Goal: Ask a question: Seek information or help from site administrators or community

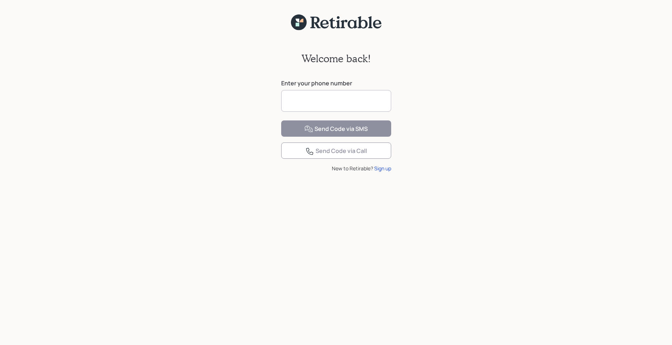
click at [330, 93] on input at bounding box center [336, 101] width 110 height 22
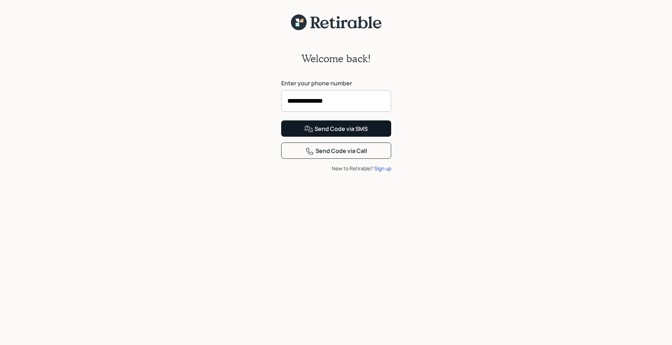
type input "**********"
click at [343, 137] on button "Send Code via SMS" at bounding box center [336, 129] width 110 height 16
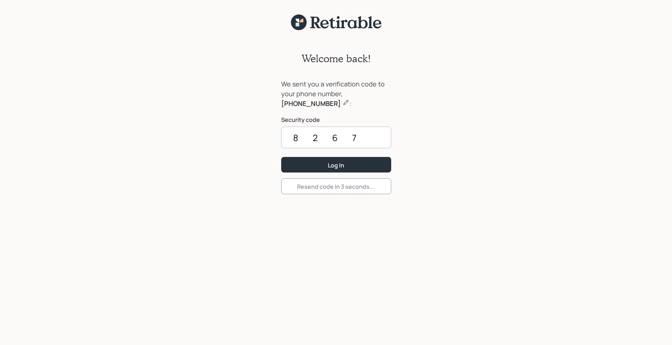
type input "8267"
click at [281, 157] on button "Log In" at bounding box center [336, 165] width 110 height 16
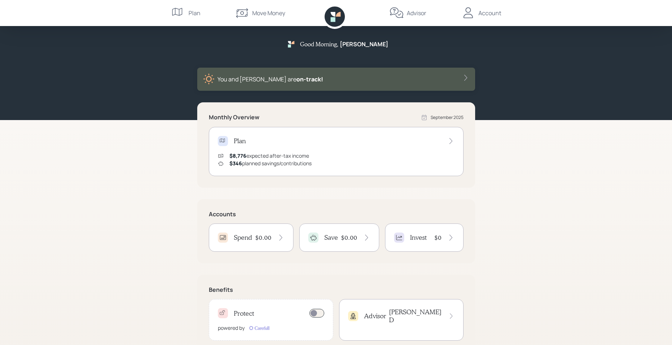
click at [190, 10] on div "Plan" at bounding box center [195, 13] width 12 height 9
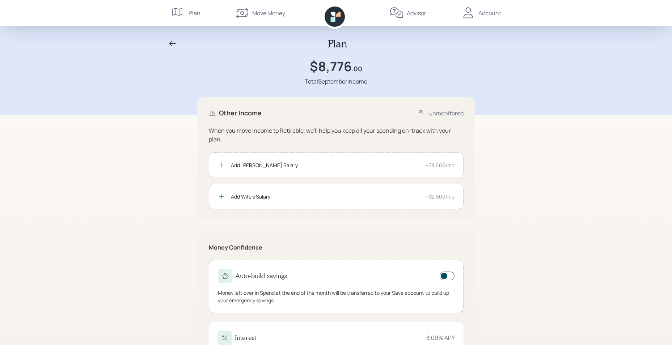
click at [337, 14] on icon at bounding box center [338, 14] width 5 height 5
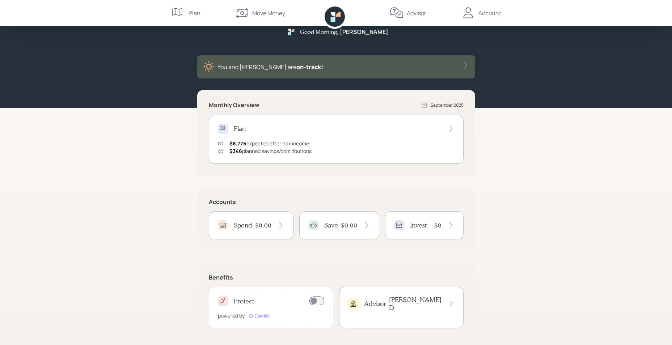
scroll to position [19, 0]
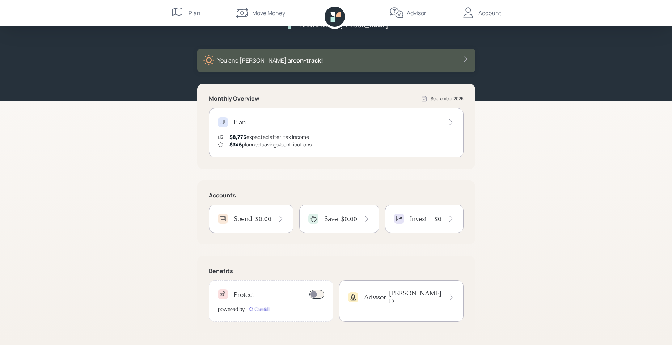
click at [268, 217] on h4 "$0.00" at bounding box center [263, 219] width 16 height 8
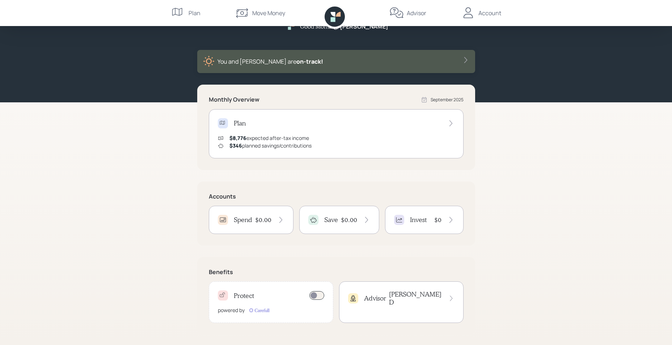
scroll to position [19, 0]
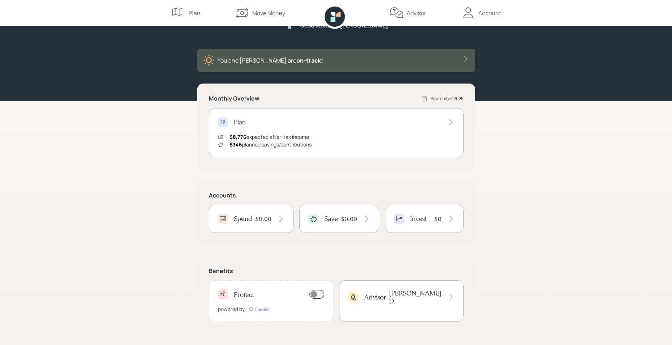
click at [374, 218] on div "Save $0.00" at bounding box center [339, 219] width 80 height 28
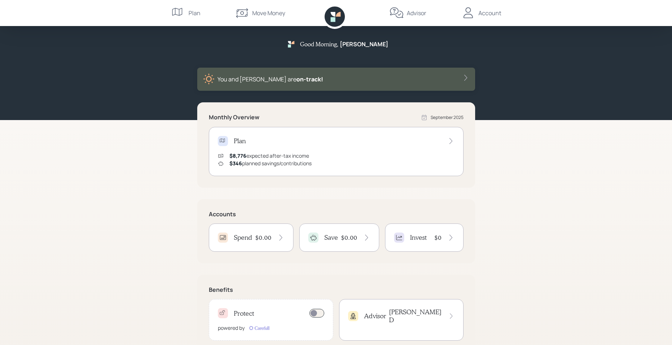
click at [451, 139] on icon at bounding box center [450, 141] width 7 height 7
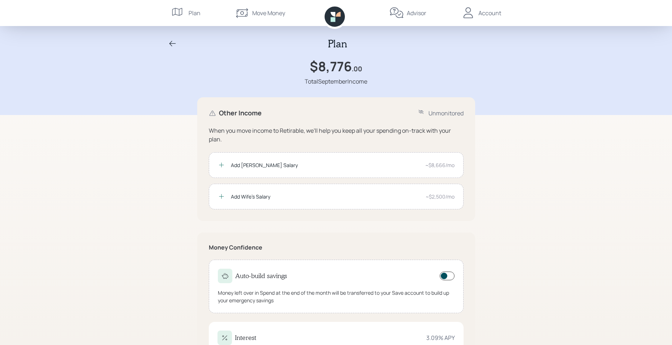
click at [493, 13] on div "Account" at bounding box center [490, 13] width 23 height 9
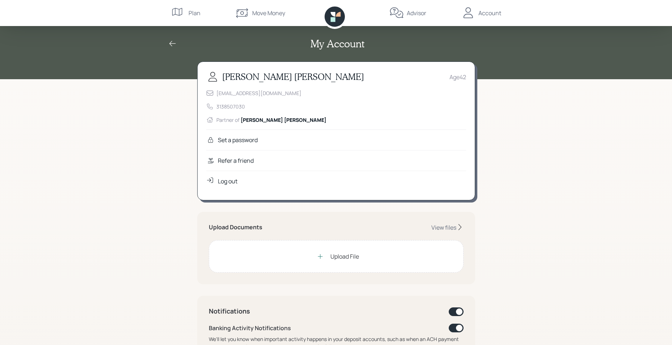
click at [421, 11] on div "Advisor" at bounding box center [417, 13] width 20 height 9
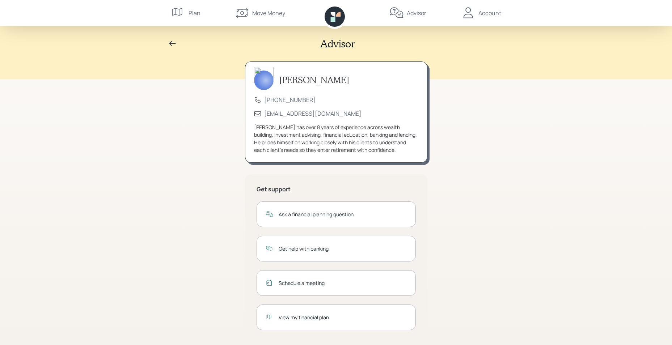
click at [344, 15] on icon at bounding box center [335, 17] width 20 height 20
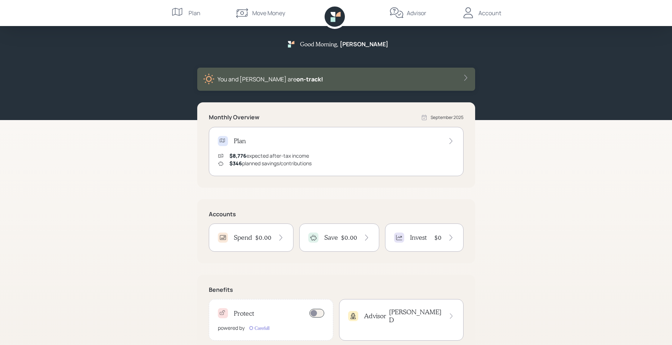
click at [267, 7] on div "Move Money" at bounding box center [260, 13] width 50 height 26
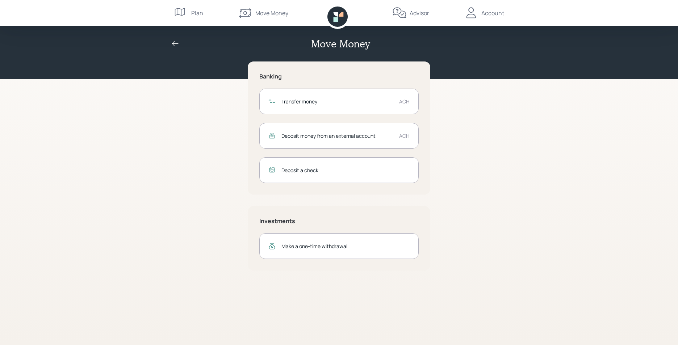
click at [187, 15] on icon at bounding box center [181, 13] width 14 height 14
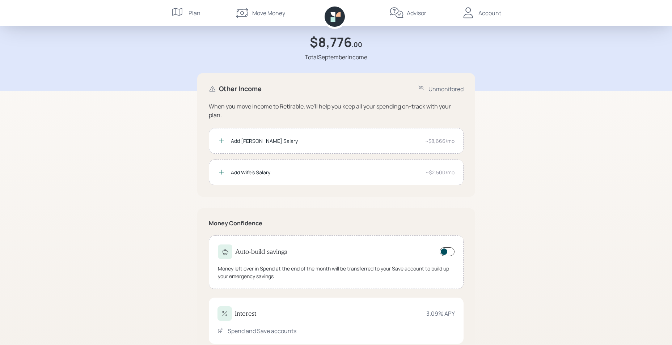
scroll to position [46, 0]
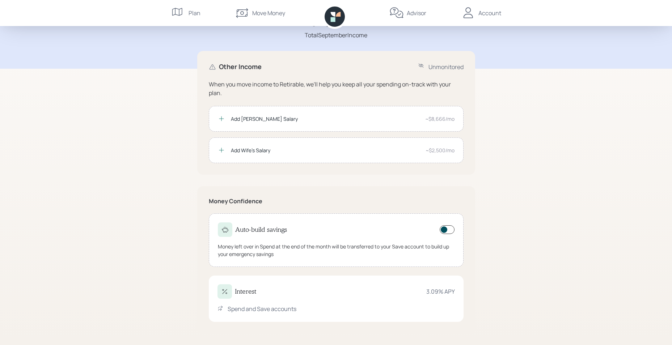
click at [257, 12] on div "Move Money" at bounding box center [268, 13] width 33 height 9
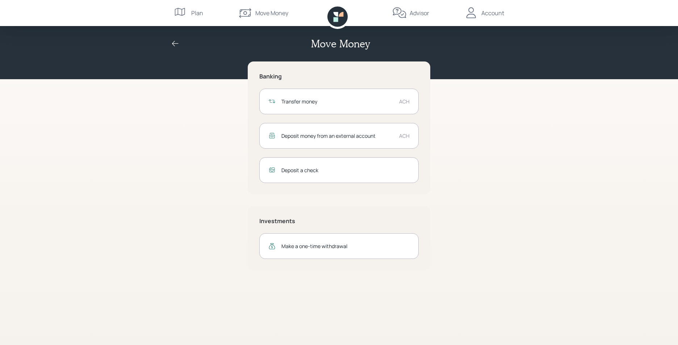
click at [340, 21] on icon at bounding box center [337, 17] width 20 height 20
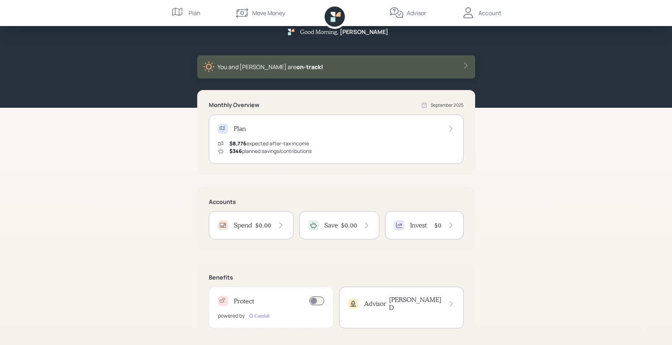
scroll to position [19, 0]
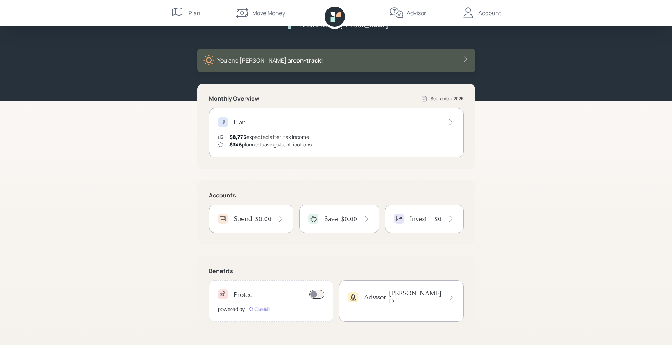
drag, startPoint x: 241, startPoint y: 176, endPoint x: 180, endPoint y: 314, distance: 151.2
click at [180, 314] on div "Good Morning , Morledge You and Nicole are on‑track! Monthly Overview September…" at bounding box center [336, 163] width 672 height 364
click at [449, 294] on icon at bounding box center [451, 297] width 7 height 7
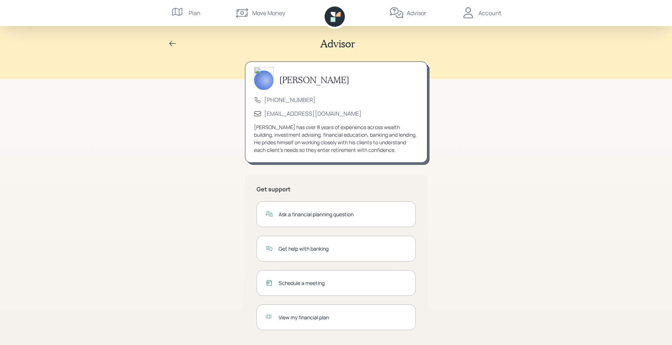
click at [294, 318] on div "View my financial plan" at bounding box center [343, 318] width 128 height 8
click at [394, 15] on icon at bounding box center [397, 13] width 14 height 14
click at [407, 12] on div "Advisor" at bounding box center [408, 13] width 37 height 26
click at [414, 14] on div "Advisor" at bounding box center [417, 13] width 20 height 9
click at [332, 20] on icon at bounding box center [332, 19] width 5 height 5
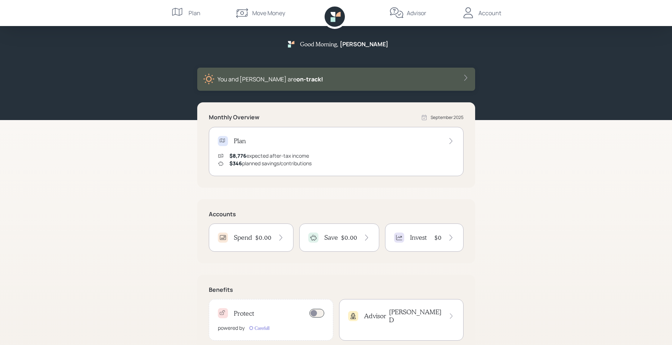
click at [296, 80] on div "You and Nicole are on‑track!" at bounding box center [336, 79] width 266 height 12
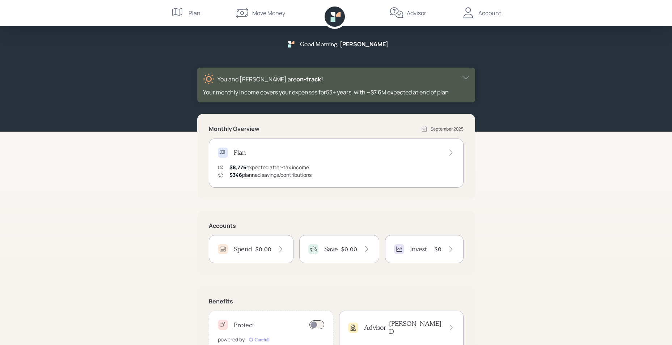
click at [450, 153] on icon at bounding box center [450, 152] width 7 height 7
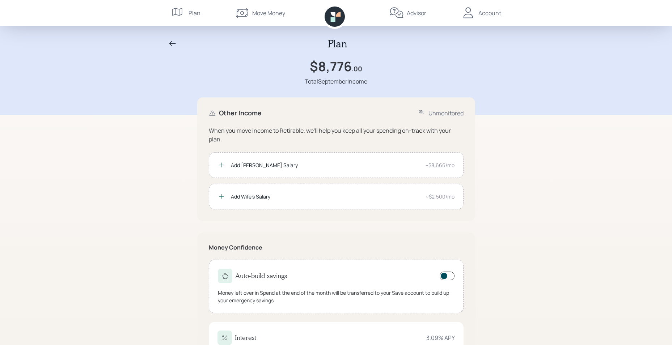
click at [336, 18] on icon at bounding box center [335, 17] width 20 height 20
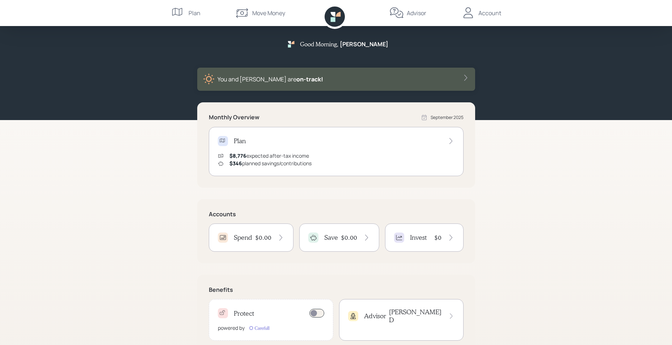
scroll to position [19, 0]
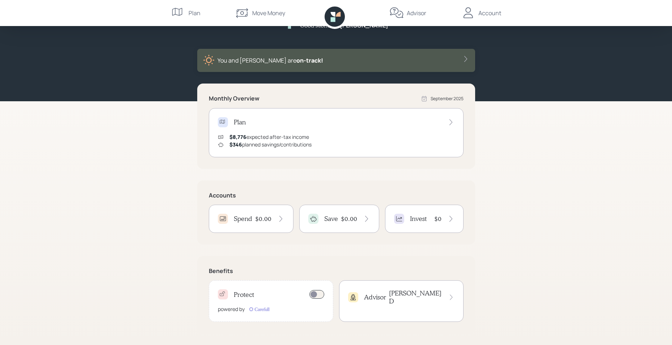
click at [456, 296] on div "Advisor James D" at bounding box center [401, 302] width 125 height 42
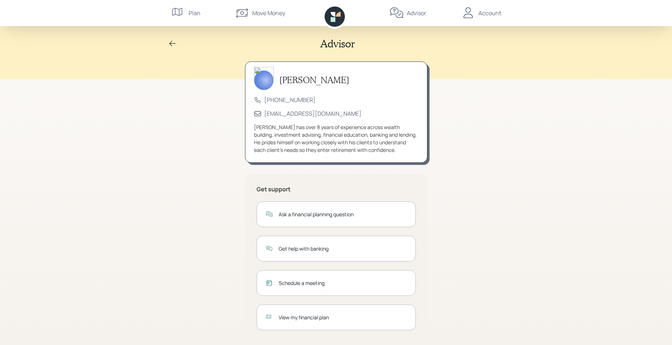
click at [273, 210] on div "Ask a financial planning question" at bounding box center [336, 215] width 159 height 26
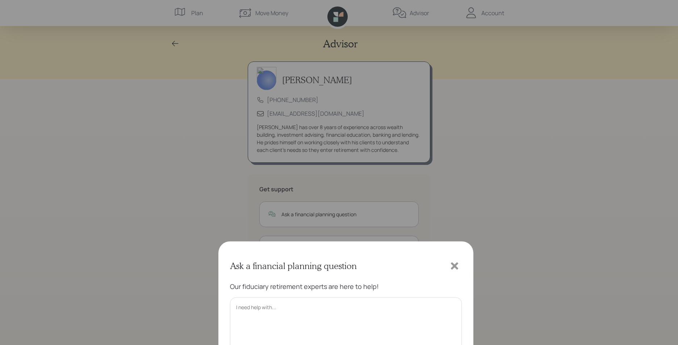
click at [297, 106] on textarea at bounding box center [346, 132] width 232 height 85
type textarea "Hi James, Where do I look on the site to find my new accounts?"
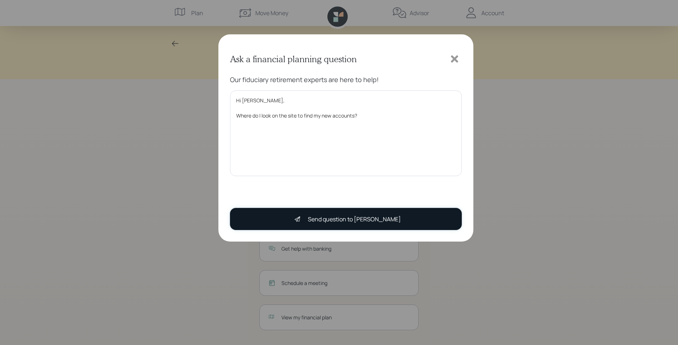
click at [354, 229] on button "Send question to James" at bounding box center [346, 219] width 232 height 22
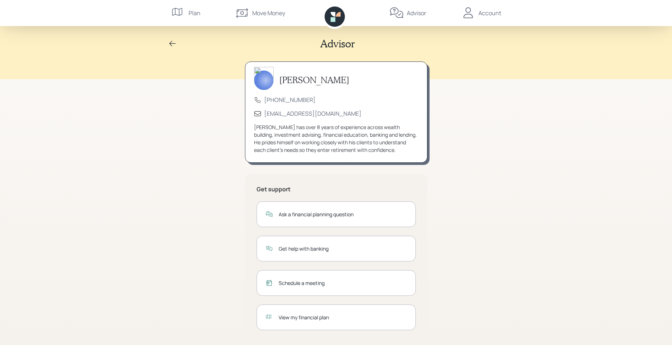
click at [334, 16] on icon at bounding box center [332, 14] width 5 height 5
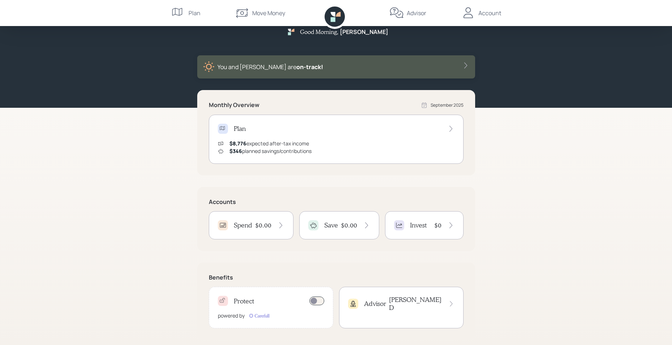
scroll to position [19, 0]
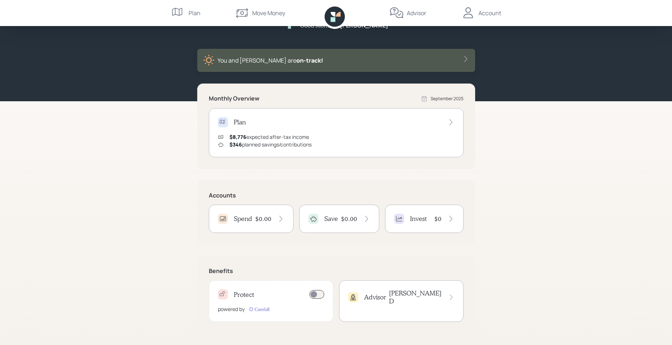
click at [258, 12] on div "Move Money" at bounding box center [268, 13] width 33 height 9
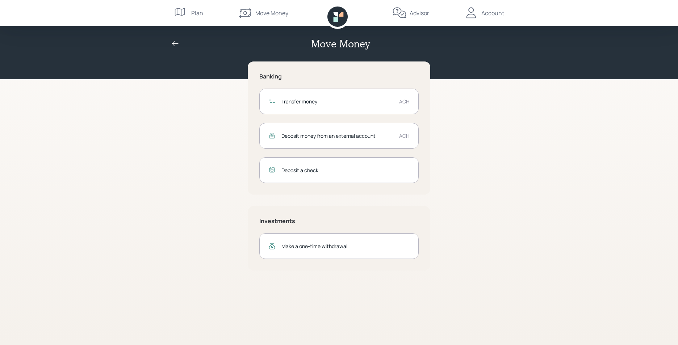
click at [262, 13] on div "Move Money" at bounding box center [271, 13] width 33 height 9
click at [339, 12] on icon at bounding box center [337, 17] width 20 height 20
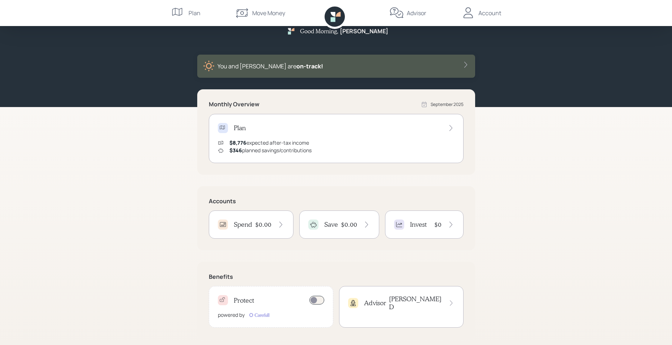
scroll to position [19, 0]
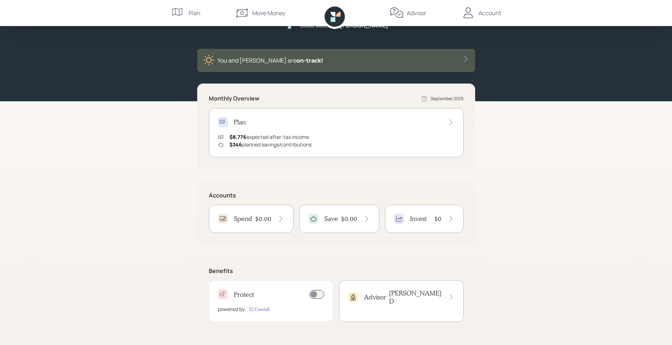
click at [310, 294] on span at bounding box center [317, 294] width 15 height 9
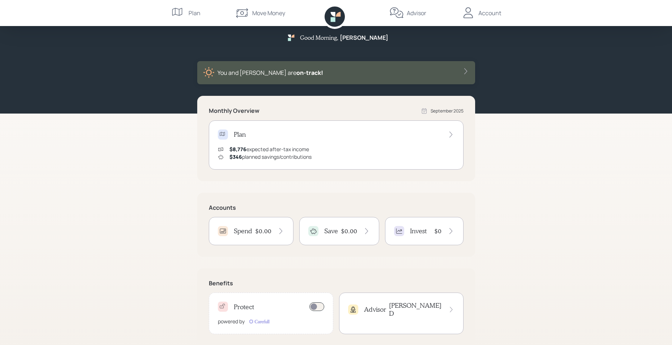
scroll to position [0, 0]
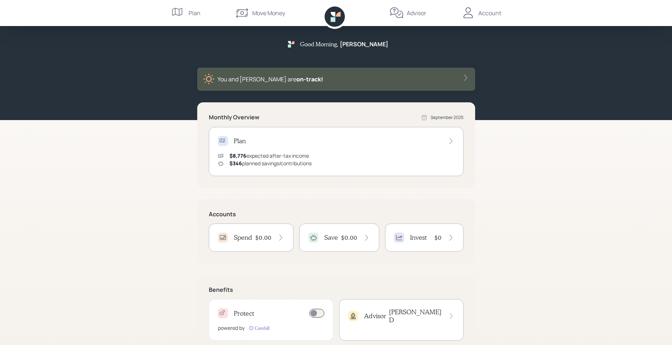
click at [196, 12] on div "Plan" at bounding box center [195, 13] width 12 height 9
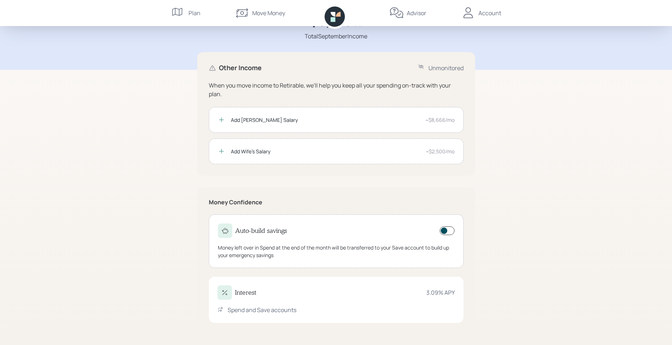
scroll to position [46, 0]
click at [303, 123] on div "Add Morledge's Salary ~$8,666/mo" at bounding box center [336, 119] width 255 height 26
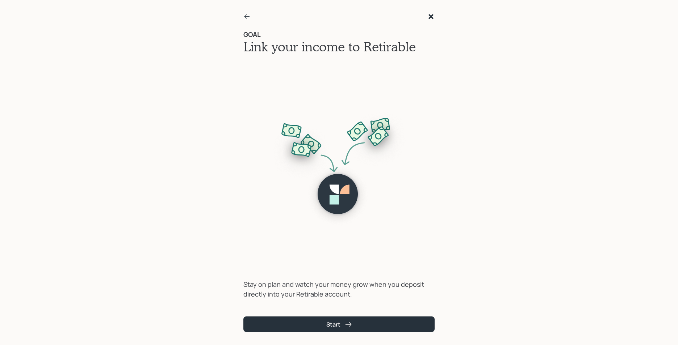
click at [248, 17] on icon at bounding box center [246, 16] width 5 height 5
click at [245, 14] on icon at bounding box center [246, 16] width 7 height 7
click at [431, 17] on icon at bounding box center [430, 16] width 5 height 5
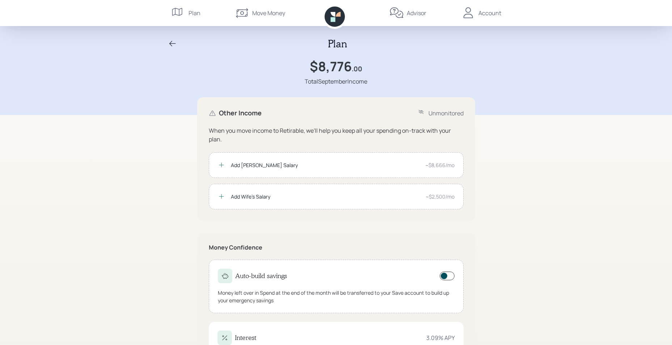
click at [420, 112] on icon at bounding box center [421, 113] width 7 height 7
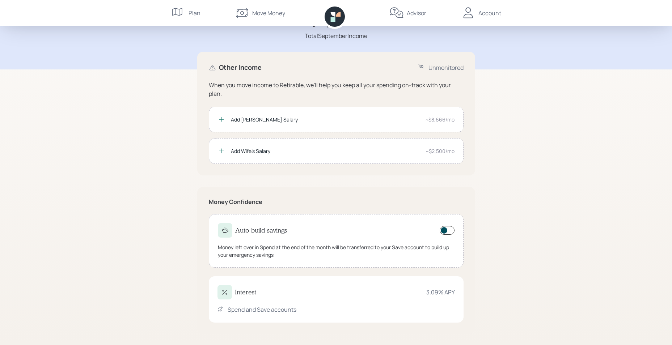
scroll to position [46, 0]
click at [266, 285] on div "Interest 3.09 % APY" at bounding box center [336, 292] width 237 height 14
click at [262, 300] on div "Interest 3.09 % APY Spend and Save accounts" at bounding box center [336, 299] width 255 height 46
click at [258, 311] on div "Spend and Save accounts" at bounding box center [262, 309] width 69 height 9
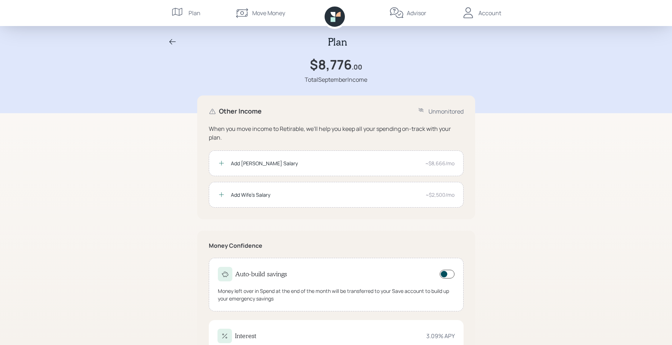
scroll to position [0, 0]
click at [247, 12] on icon at bounding box center [242, 13] width 14 height 14
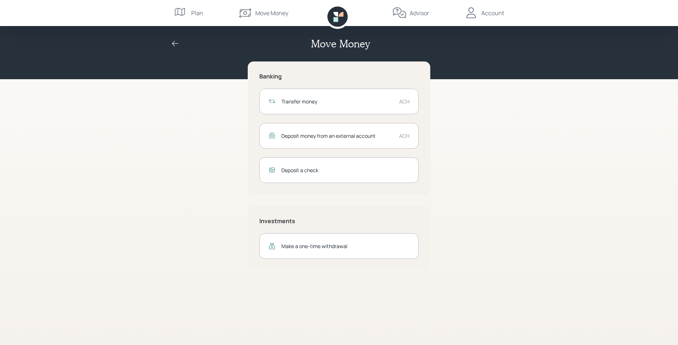
click at [300, 246] on div "Make a one-time withdrawal" at bounding box center [345, 247] width 128 height 8
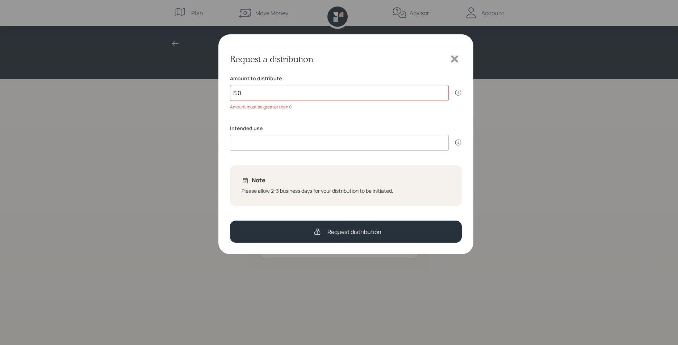
click at [459, 56] on icon at bounding box center [454, 59] width 11 height 11
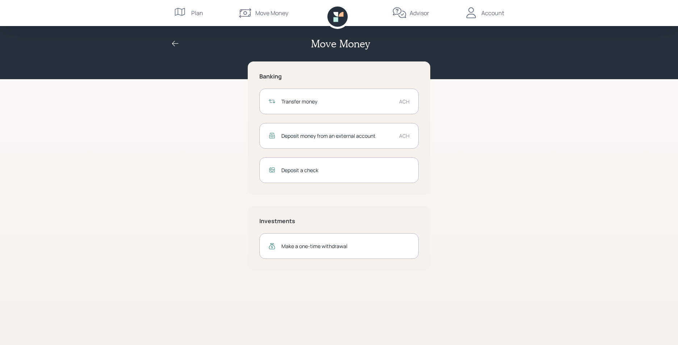
click at [264, 7] on div "Move Money" at bounding box center [263, 13] width 50 height 26
click at [258, 15] on div "Move Money" at bounding box center [271, 13] width 33 height 9
click at [270, 13] on div "Move Money" at bounding box center [271, 13] width 33 height 9
click at [347, 22] on icon at bounding box center [337, 17] width 20 height 20
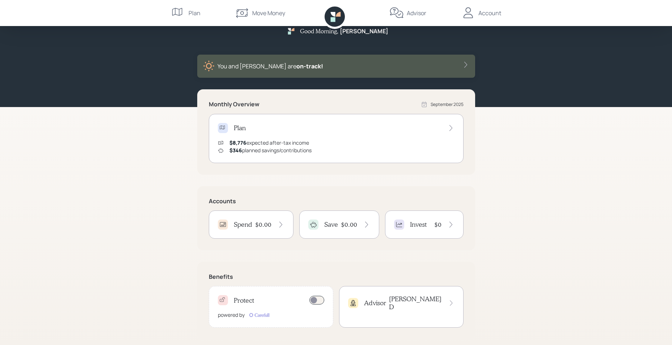
scroll to position [19, 0]
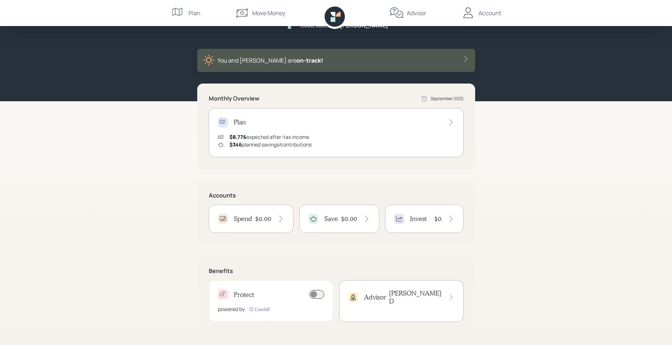
click at [369, 219] on icon at bounding box center [366, 218] width 7 height 7
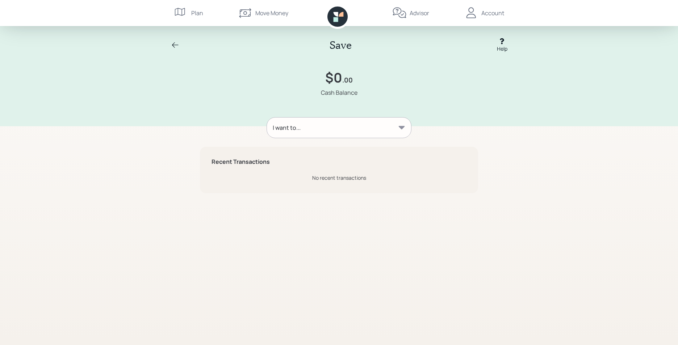
click at [293, 133] on div "I want to..." at bounding box center [339, 128] width 144 height 20
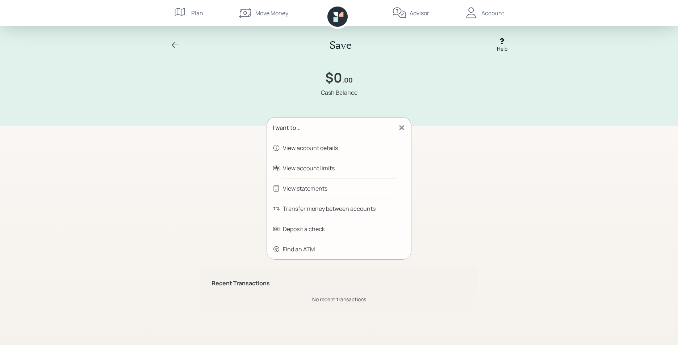
click at [298, 143] on div "View account details" at bounding box center [339, 148] width 144 height 20
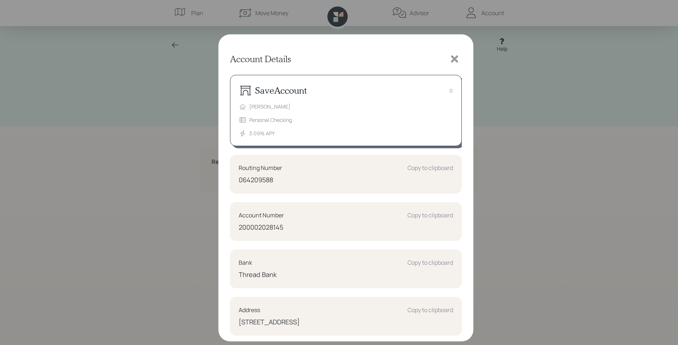
click at [456, 58] on icon at bounding box center [454, 58] width 7 height 7
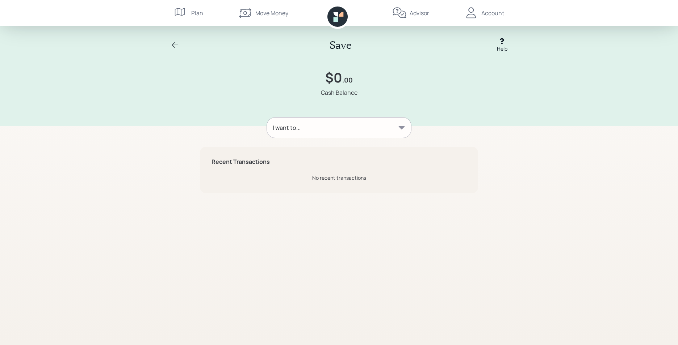
click at [177, 45] on icon at bounding box center [175, 44] width 7 height 5
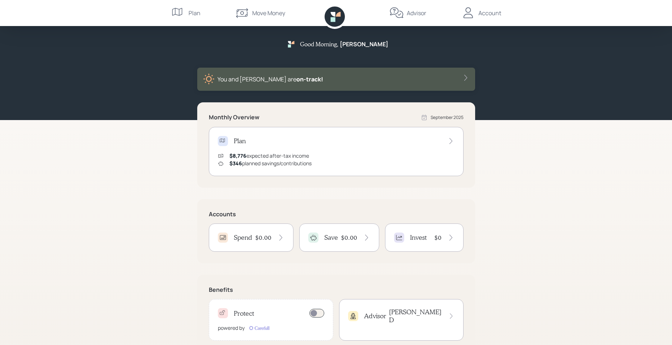
click at [418, 234] on h4 "Invest" at bounding box center [418, 238] width 17 height 8
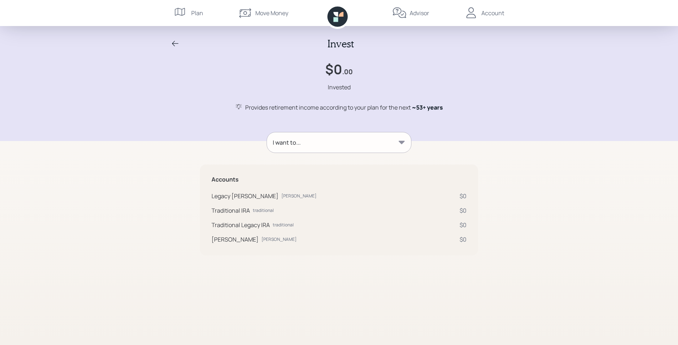
click at [354, 136] on div "I want to..." at bounding box center [339, 142] width 144 height 20
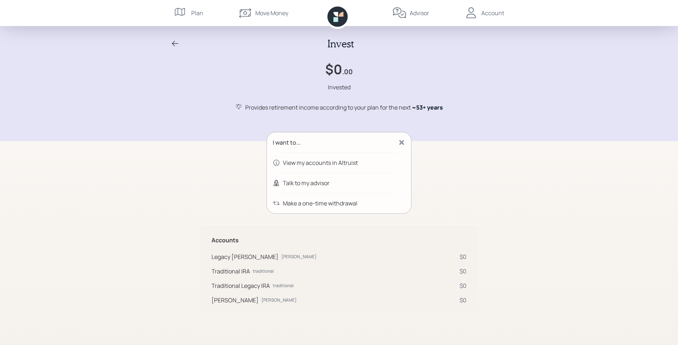
click at [334, 163] on div "View my accounts in Altruist" at bounding box center [320, 163] width 75 height 9
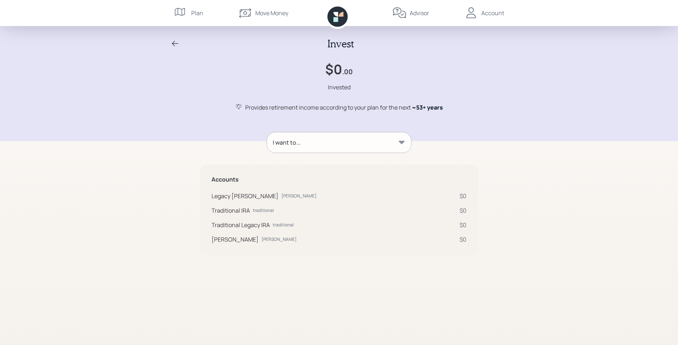
click at [178, 43] on icon at bounding box center [175, 43] width 9 height 9
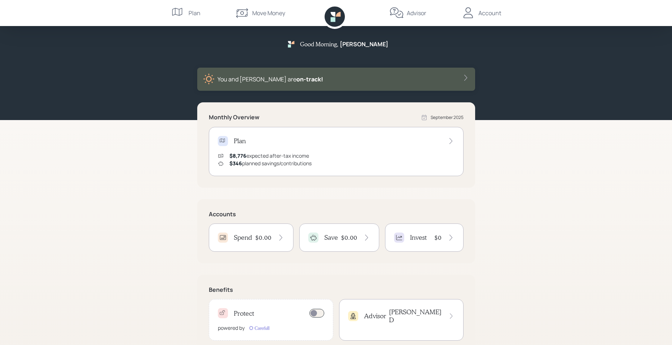
click at [444, 236] on div "$0" at bounding box center [444, 238] width 20 height 8
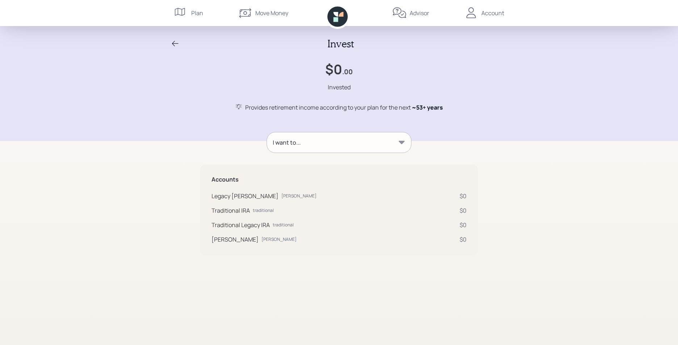
click at [340, 20] on icon at bounding box center [337, 17] width 20 height 20
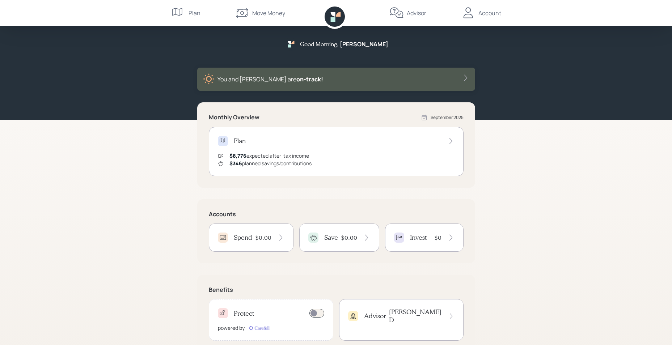
click at [450, 238] on icon at bounding box center [450, 237] width 7 height 7
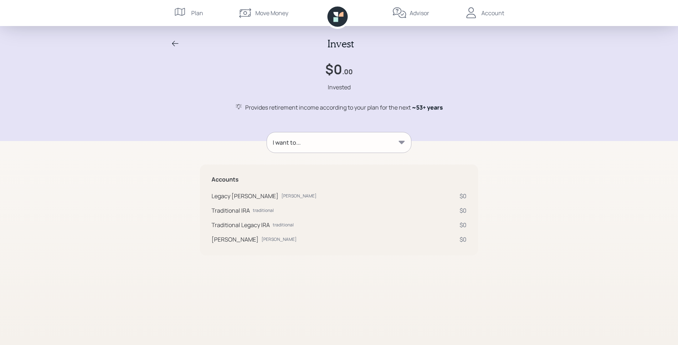
click at [362, 146] on div "I want to..." at bounding box center [339, 142] width 144 height 20
